Goal: Transaction & Acquisition: Purchase product/service

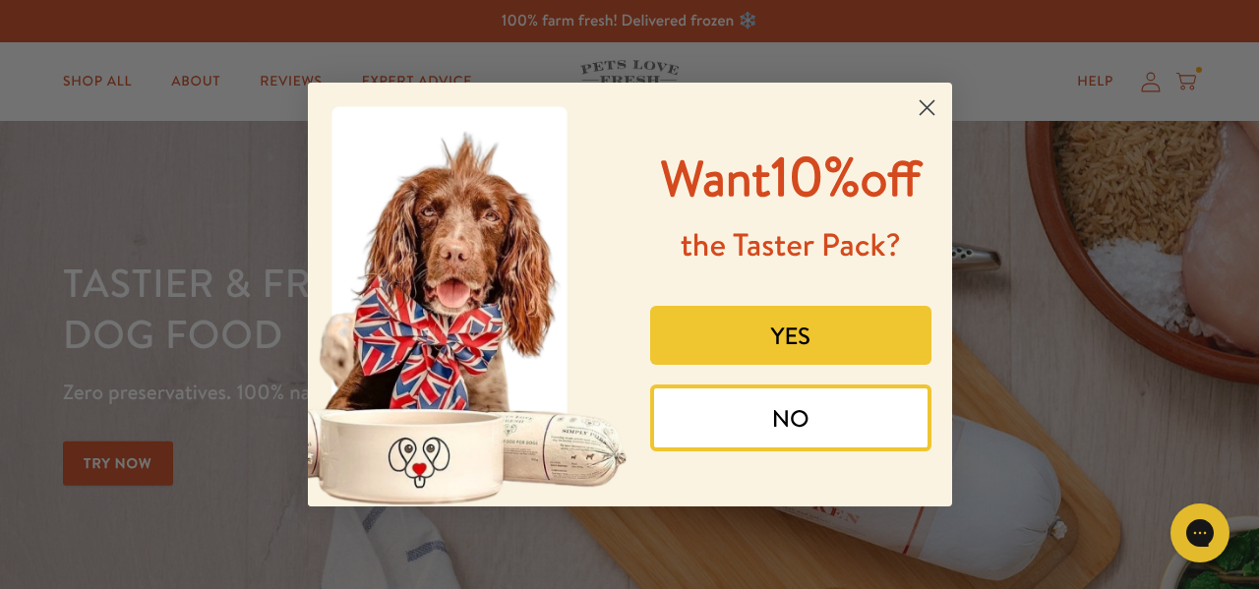
click at [776, 338] on button "YES" at bounding box center [790, 335] width 281 height 59
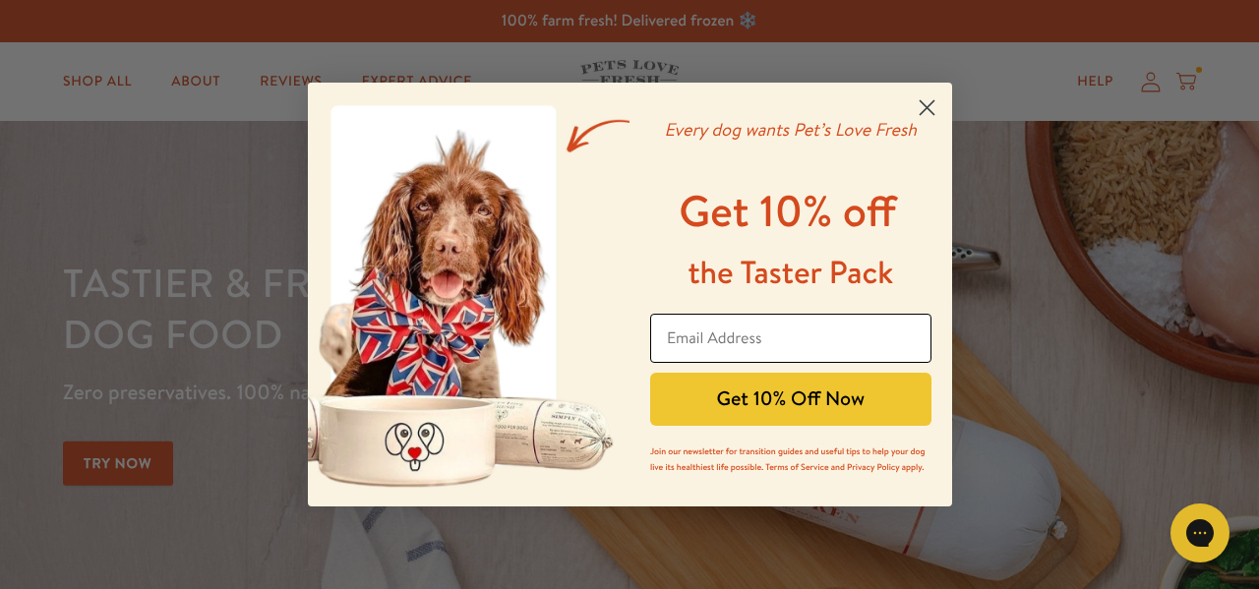
click at [784, 327] on input "Email Address" at bounding box center [790, 338] width 281 height 49
type input "[EMAIL_ADDRESS][DOMAIN_NAME]"
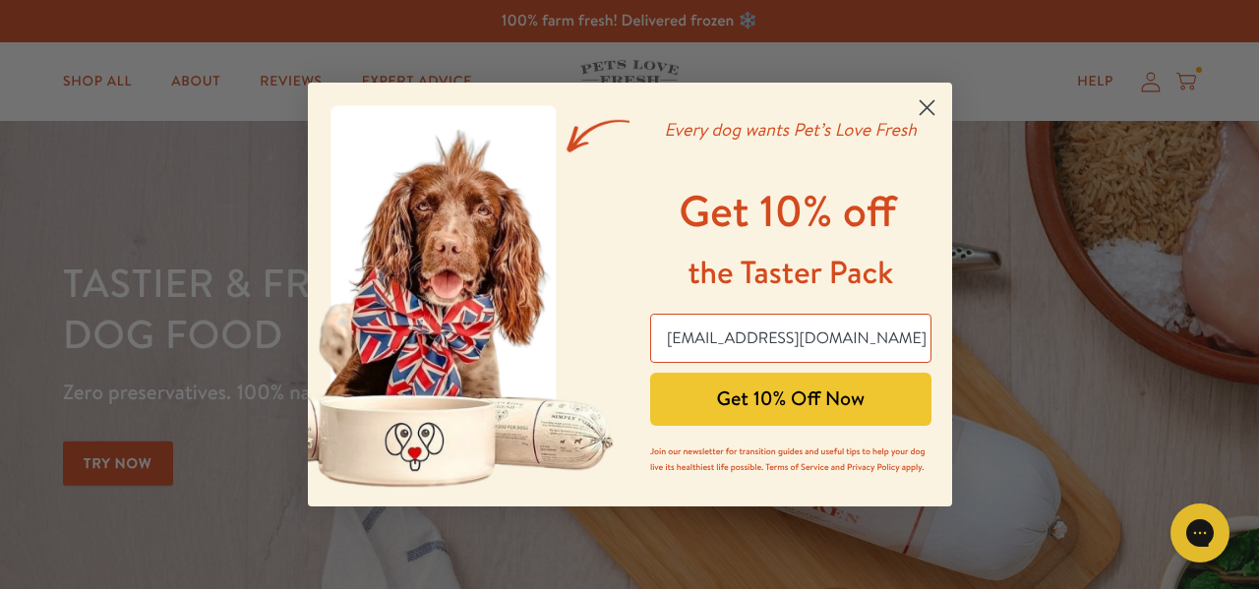
click at [781, 404] on button "Get 10% Off Now" at bounding box center [790, 399] width 281 height 53
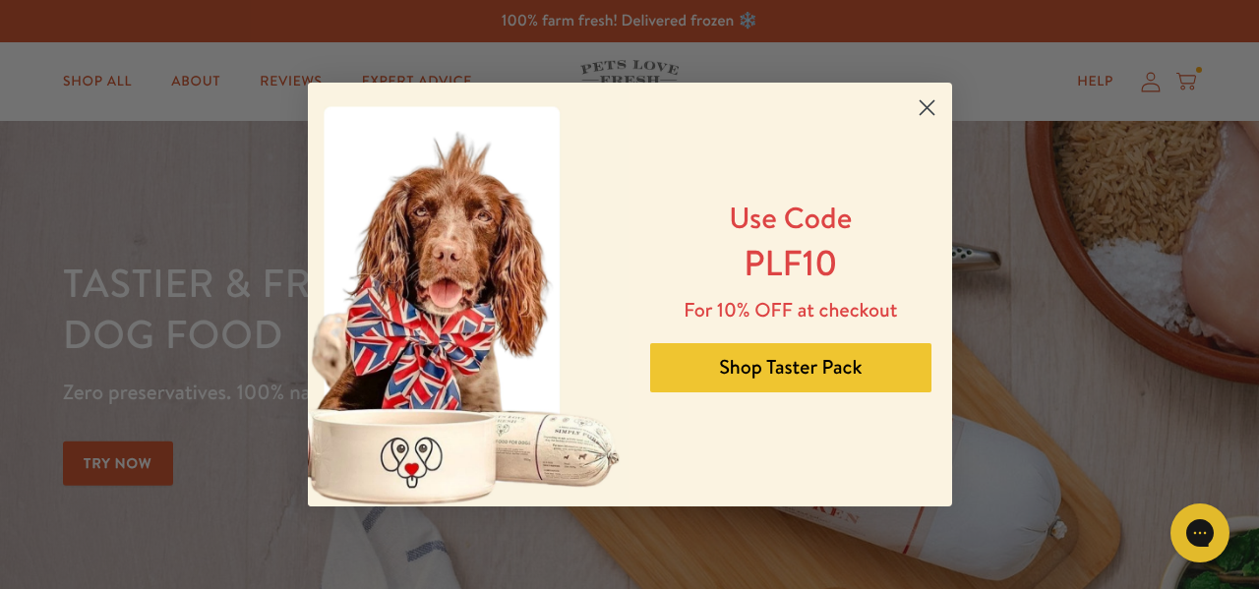
click at [793, 362] on button "Shop Taster Pack" at bounding box center [790, 367] width 281 height 49
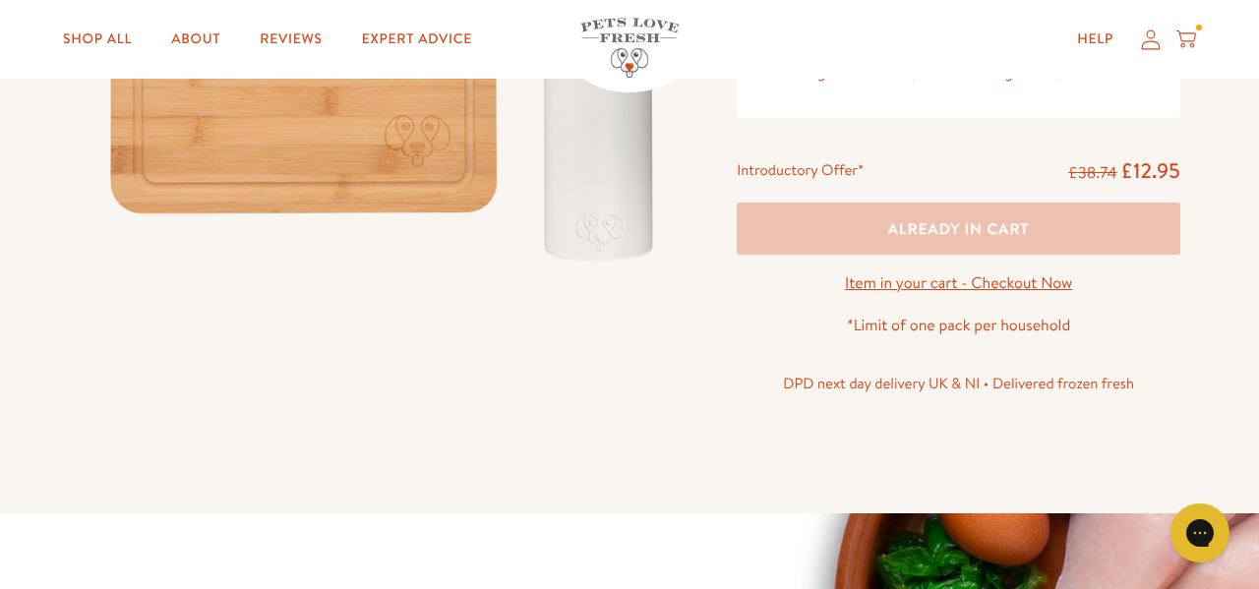
scroll to position [491, 0]
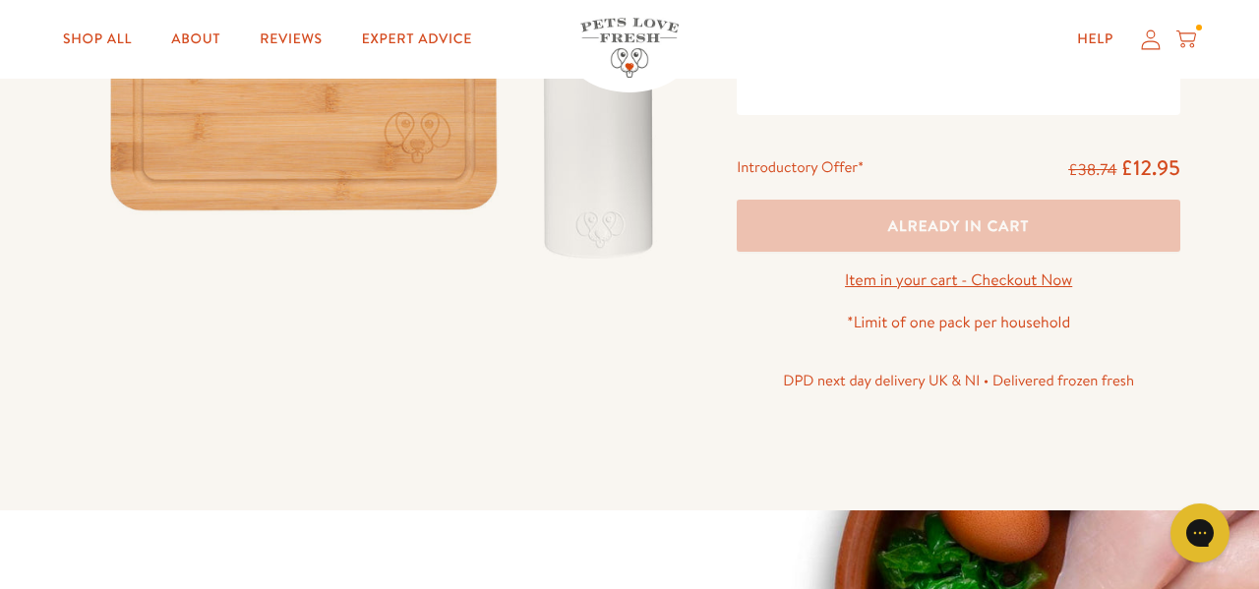
click at [917, 291] on link "Item in your cart - Checkout Now" at bounding box center [958, 281] width 227 height 22
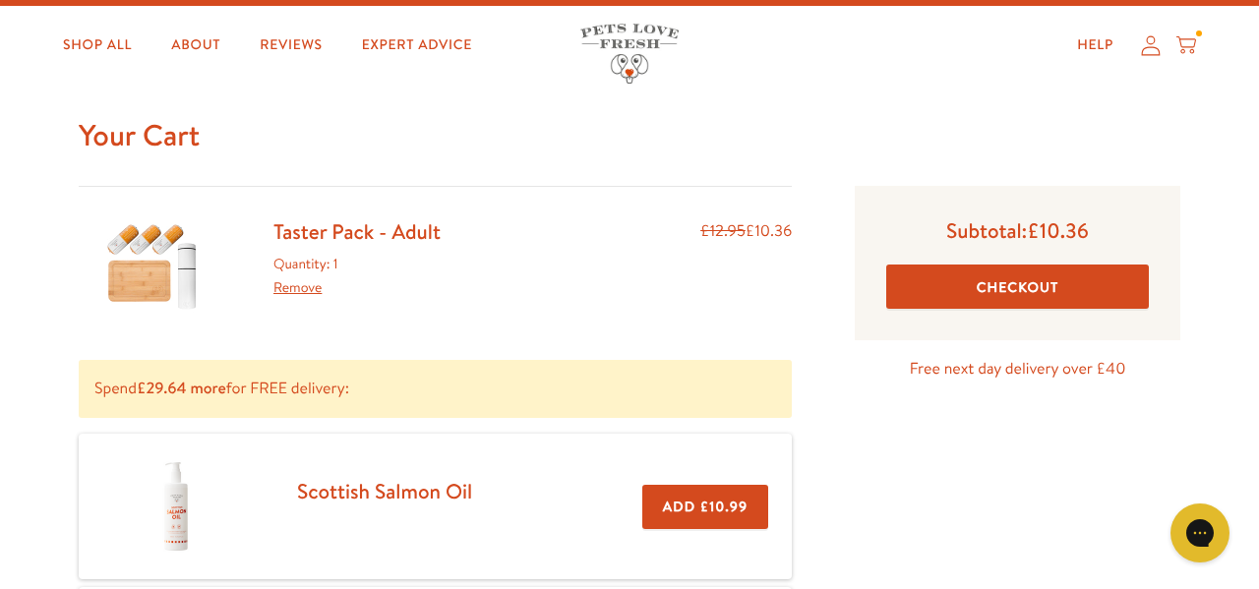
scroll to position [15, 0]
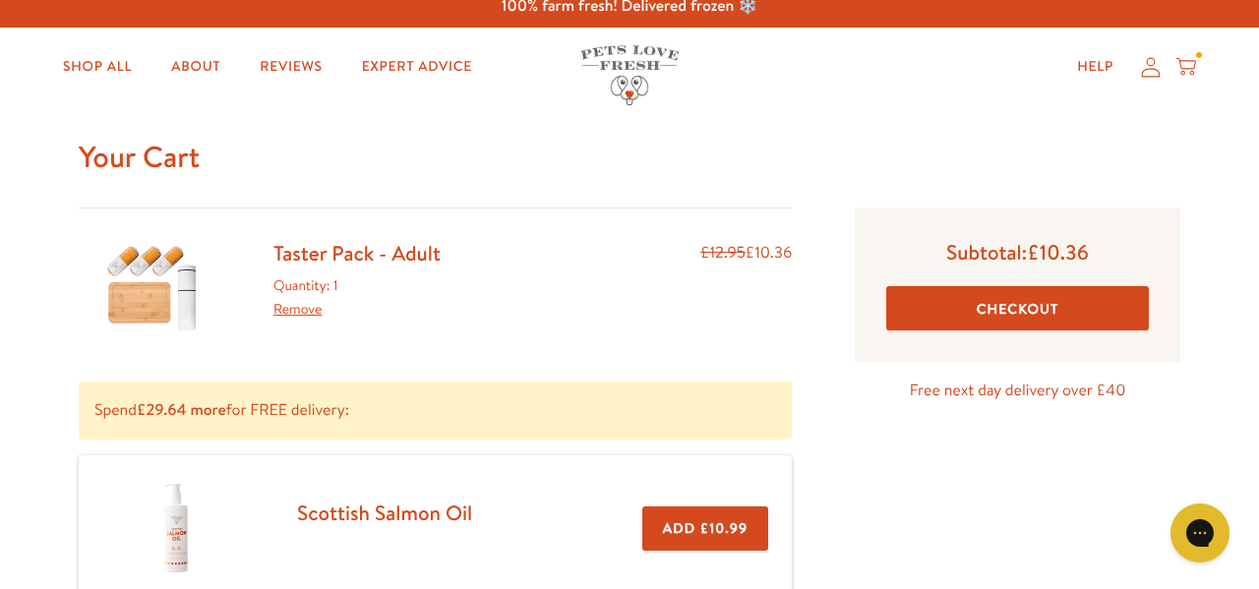
click at [1047, 331] on button "Checkout" at bounding box center [1017, 308] width 263 height 44
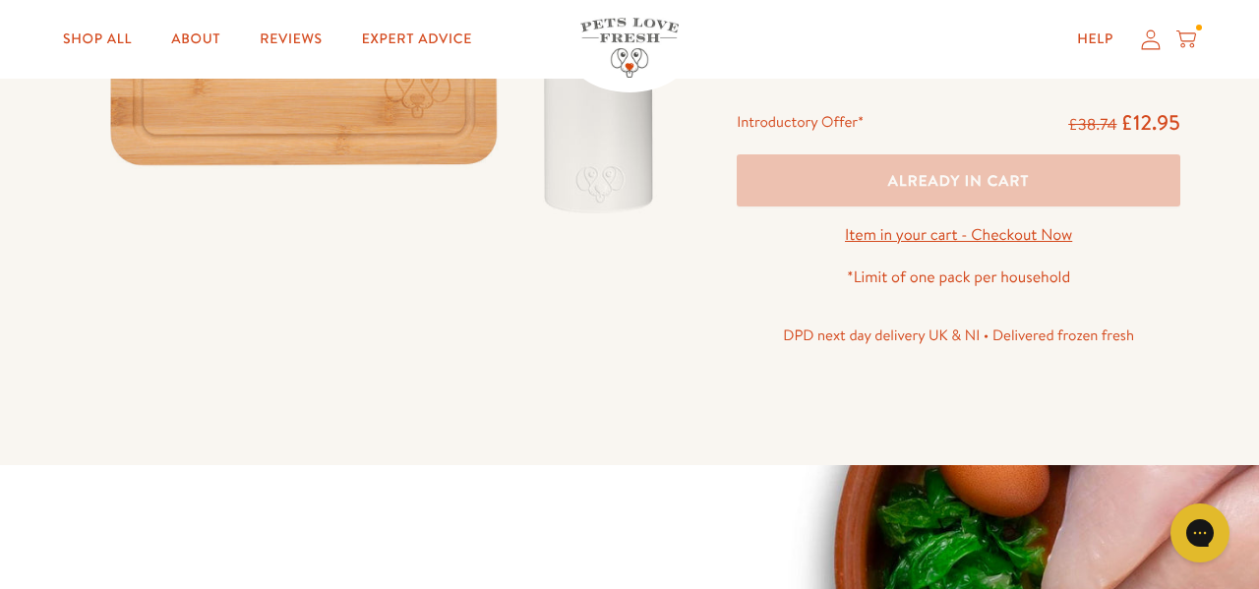
scroll to position [539, 0]
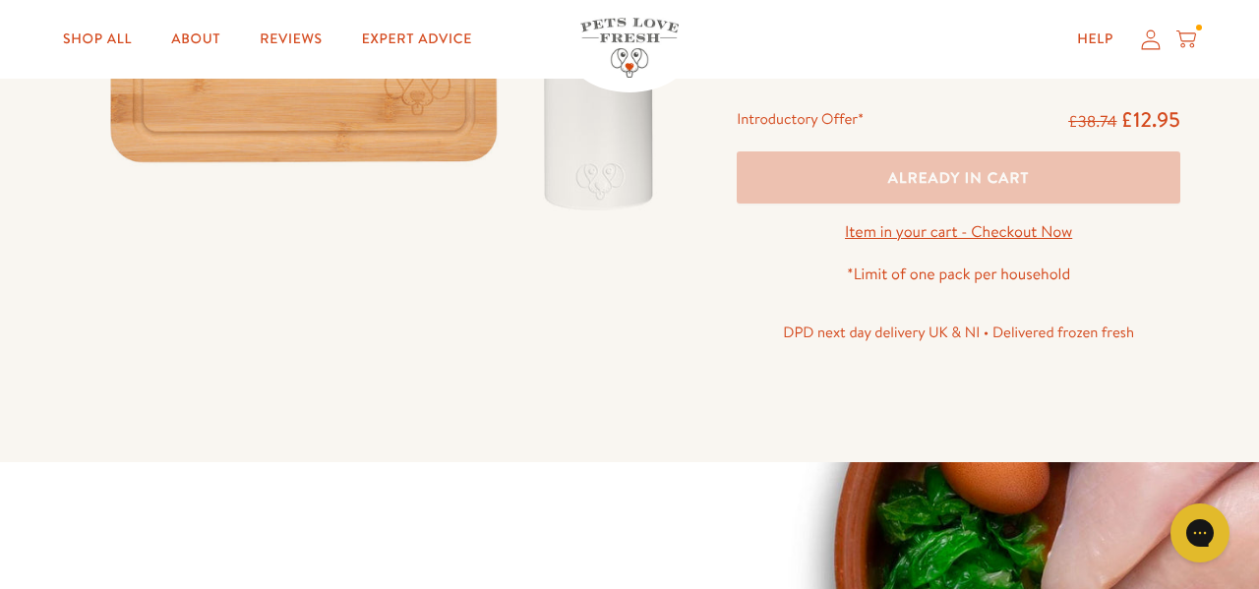
click at [977, 243] on link "Item in your cart - Checkout Now" at bounding box center [958, 232] width 227 height 22
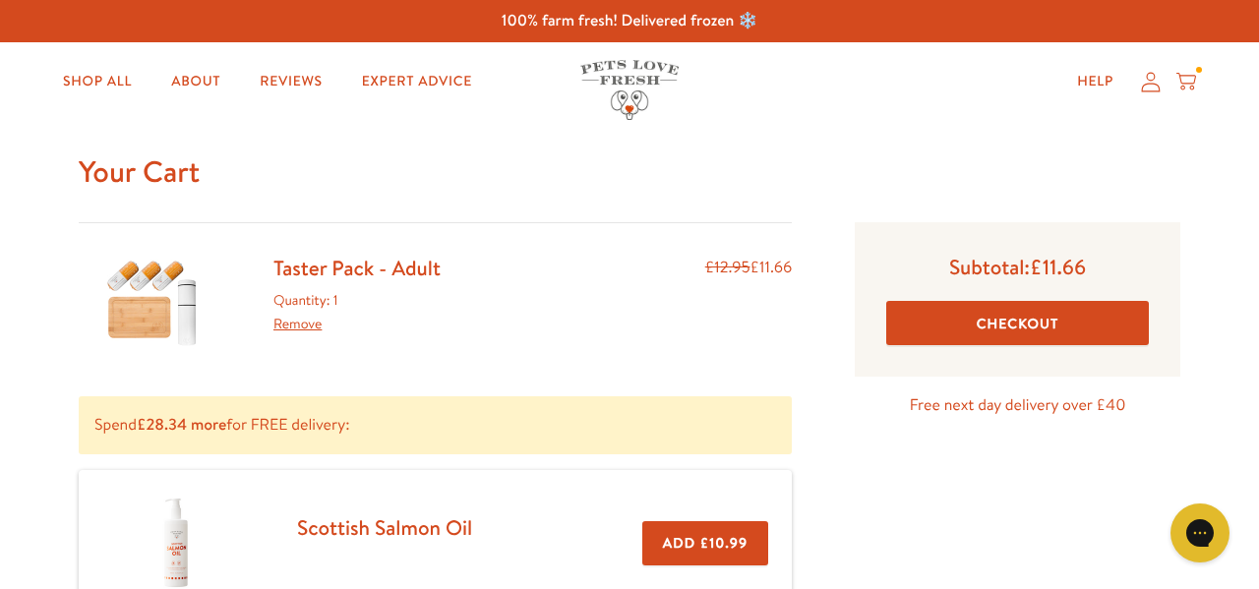
click at [307, 333] on link "Remove" at bounding box center [297, 324] width 48 height 20
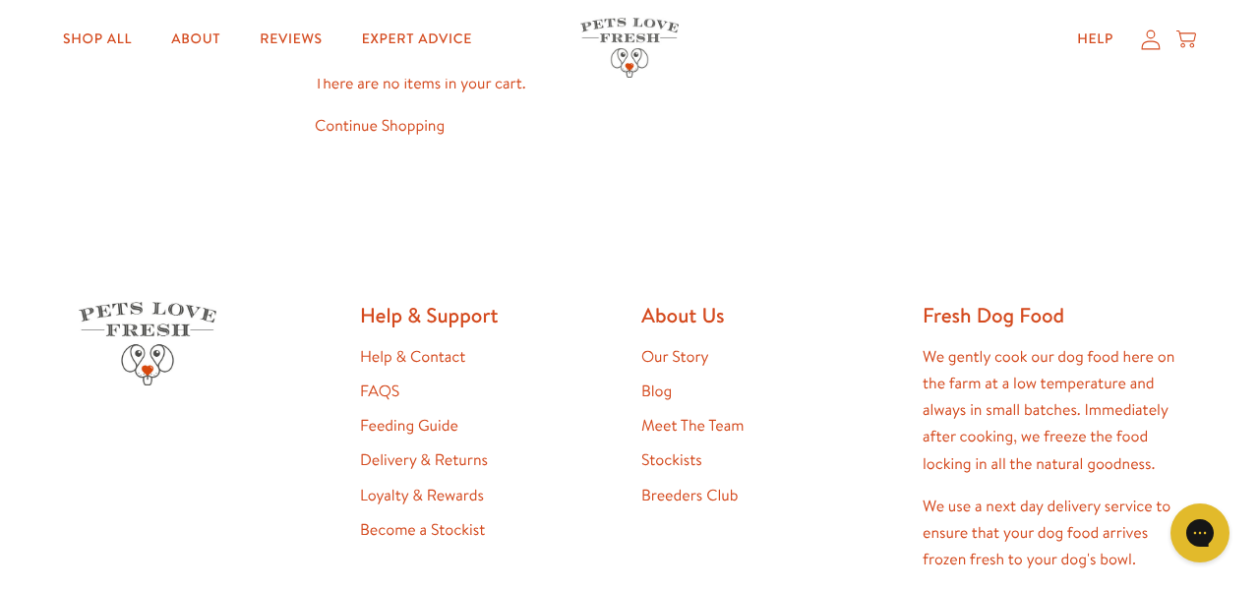
scroll to position [112, 0]
click at [74, 24] on link "Shop All" at bounding box center [97, 39] width 100 height 39
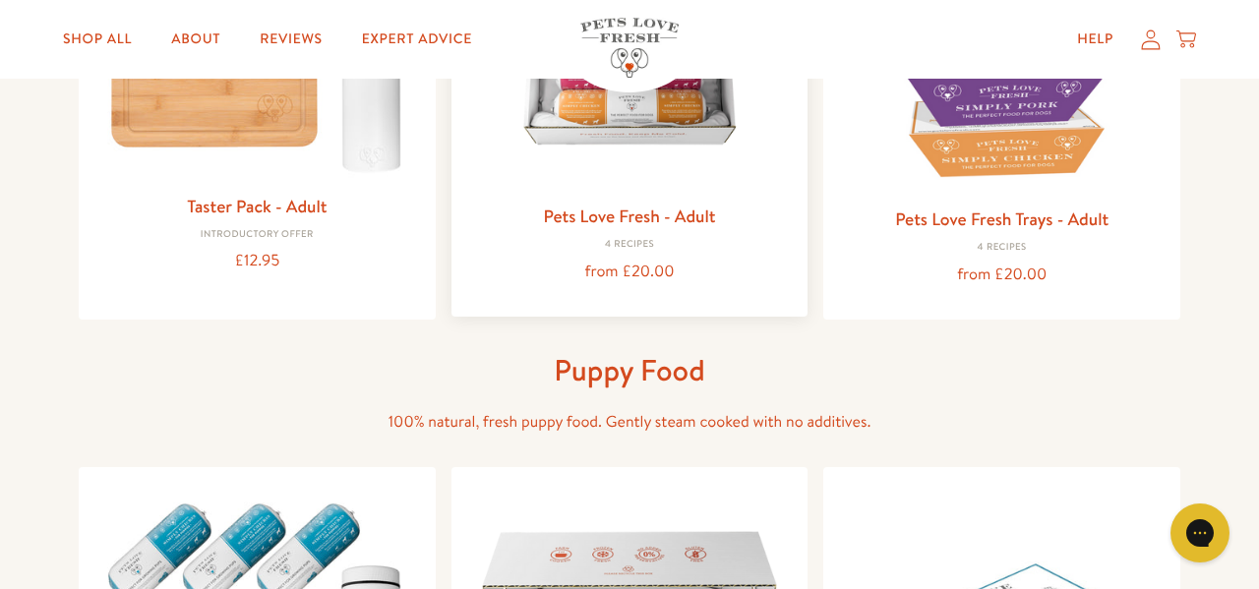
scroll to position [448, 0]
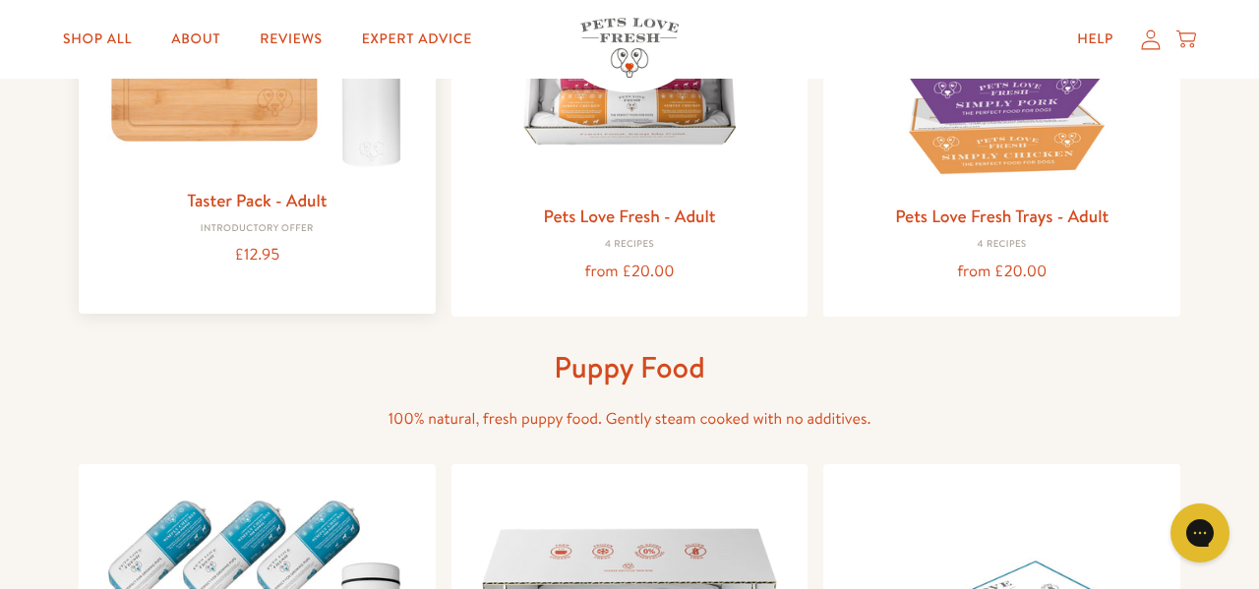
click at [223, 158] on img at bounding box center [257, 21] width 326 height 312
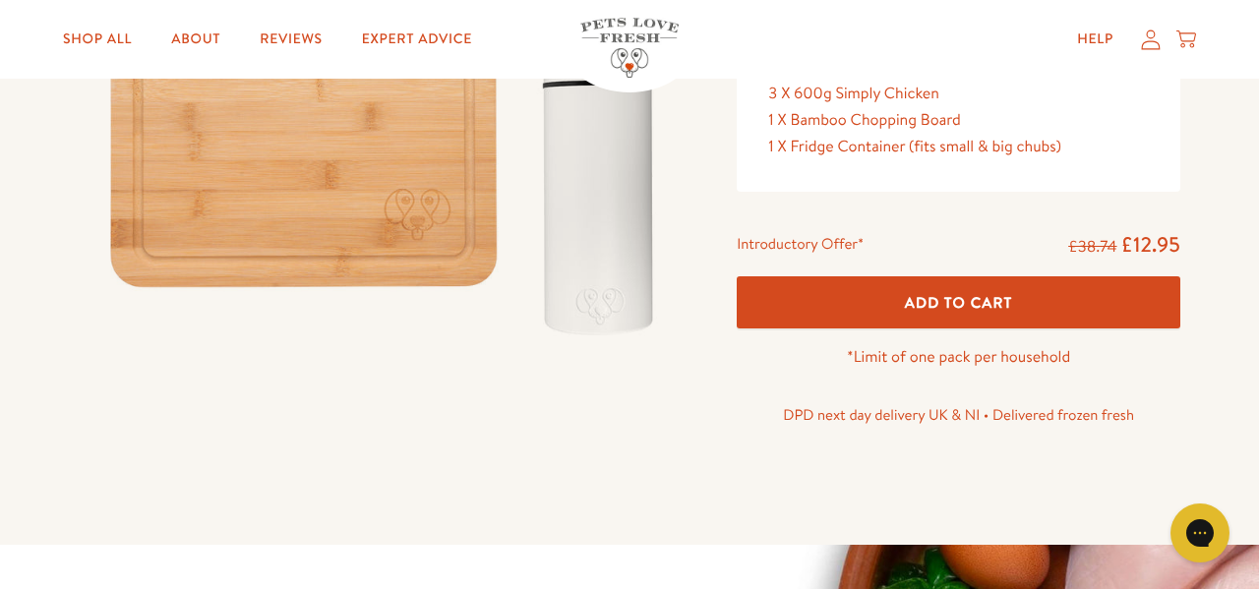
scroll to position [423, 0]
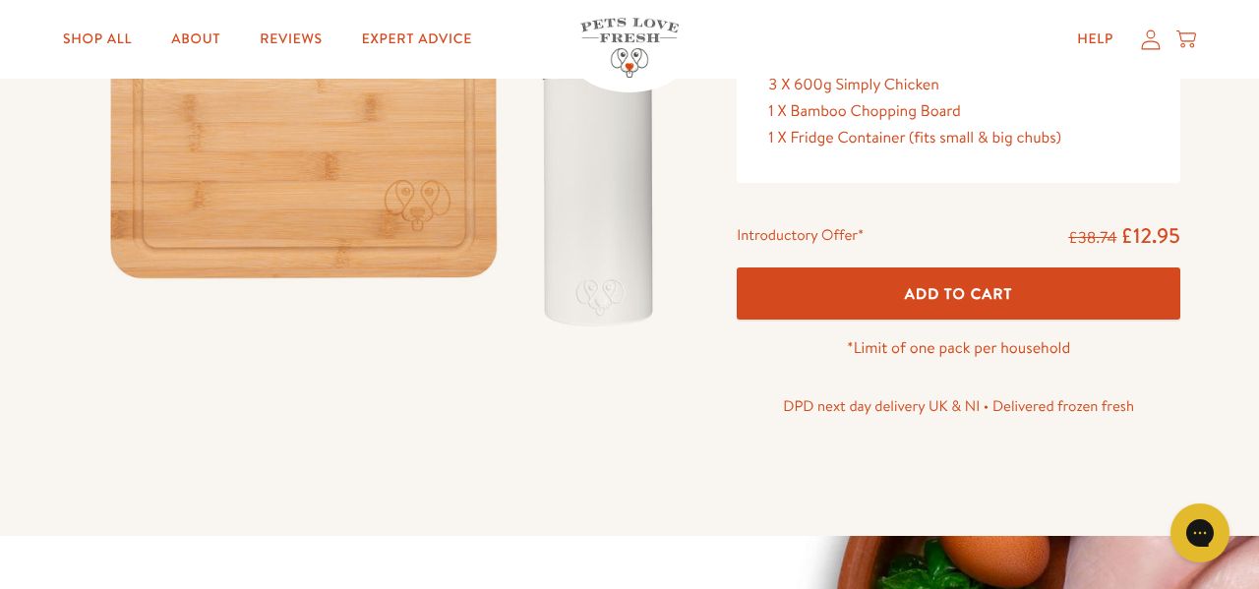
click at [972, 320] on button "Add To Cart" at bounding box center [959, 294] width 444 height 52
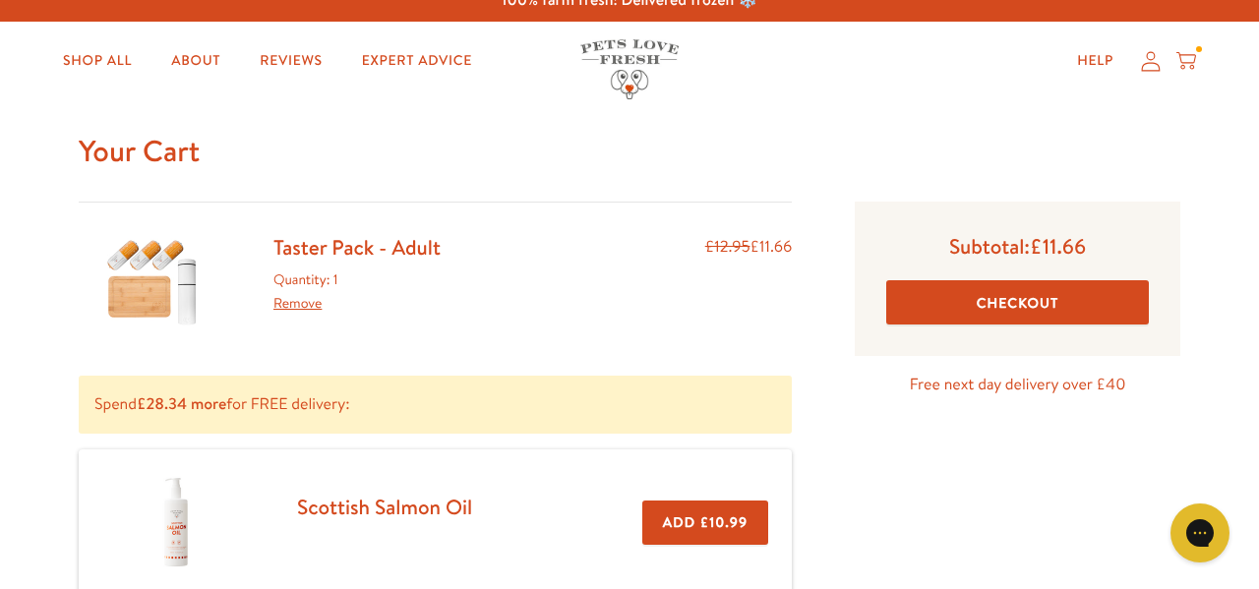
scroll to position [14, 0]
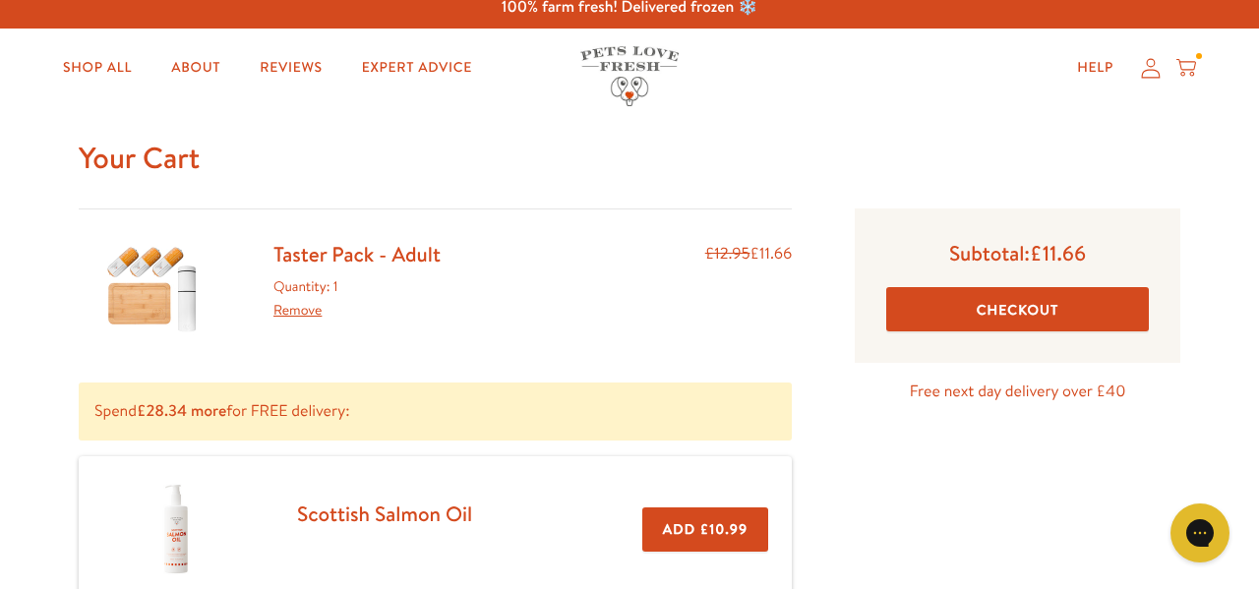
click at [1041, 332] on button "Checkout" at bounding box center [1017, 309] width 263 height 44
